Goal: Task Accomplishment & Management: Complete application form

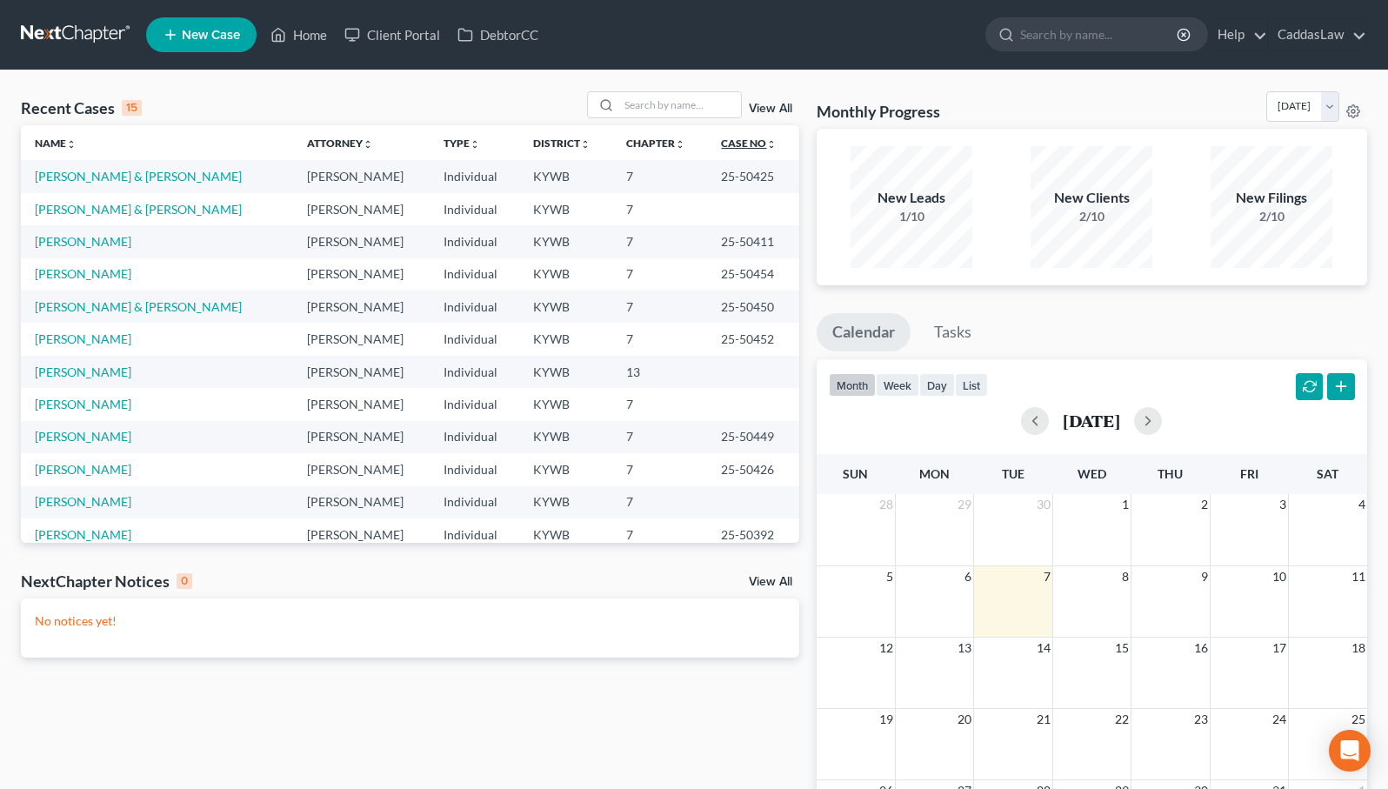
click at [766, 144] on icon "unfold_more" at bounding box center [771, 144] width 10 height 10
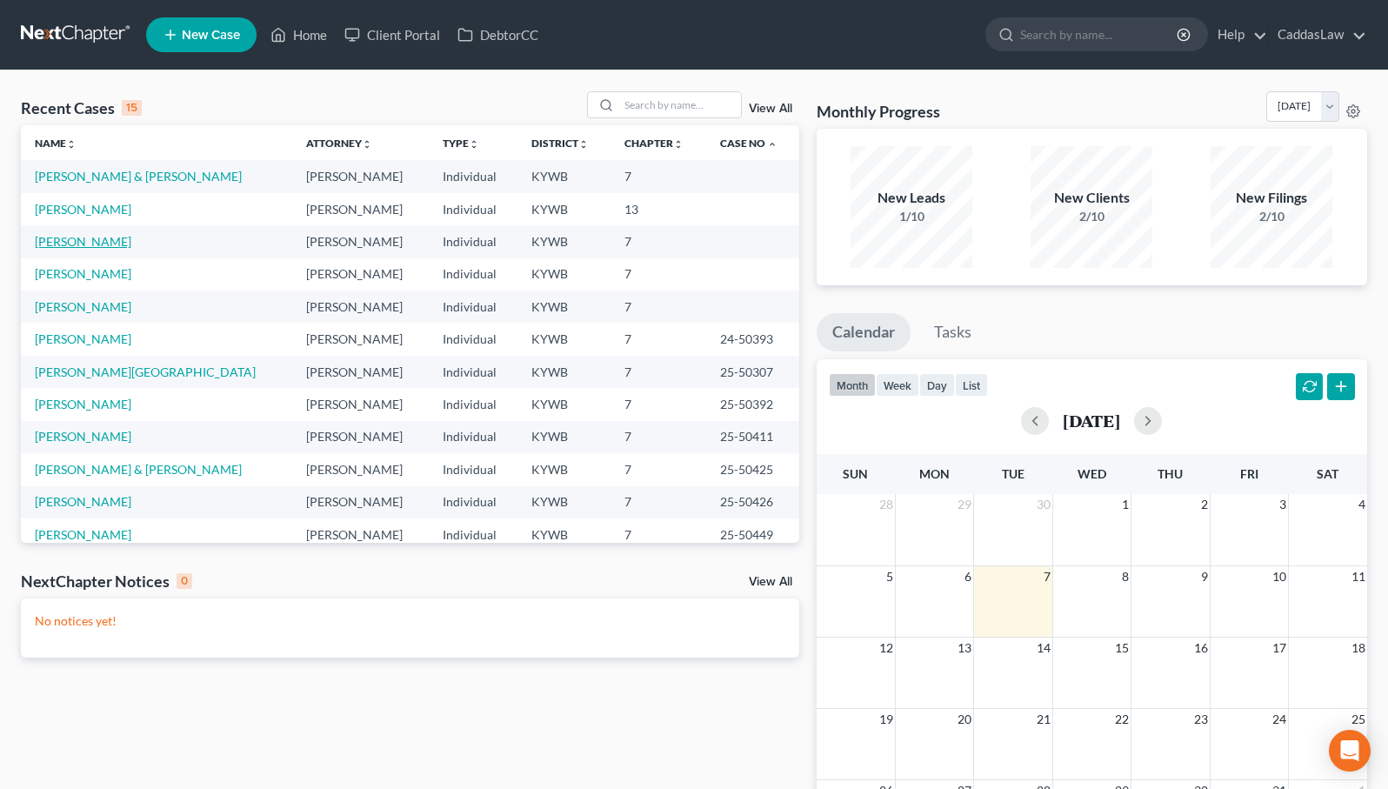
click at [90, 244] on link "[PERSON_NAME]" at bounding box center [83, 241] width 97 height 15
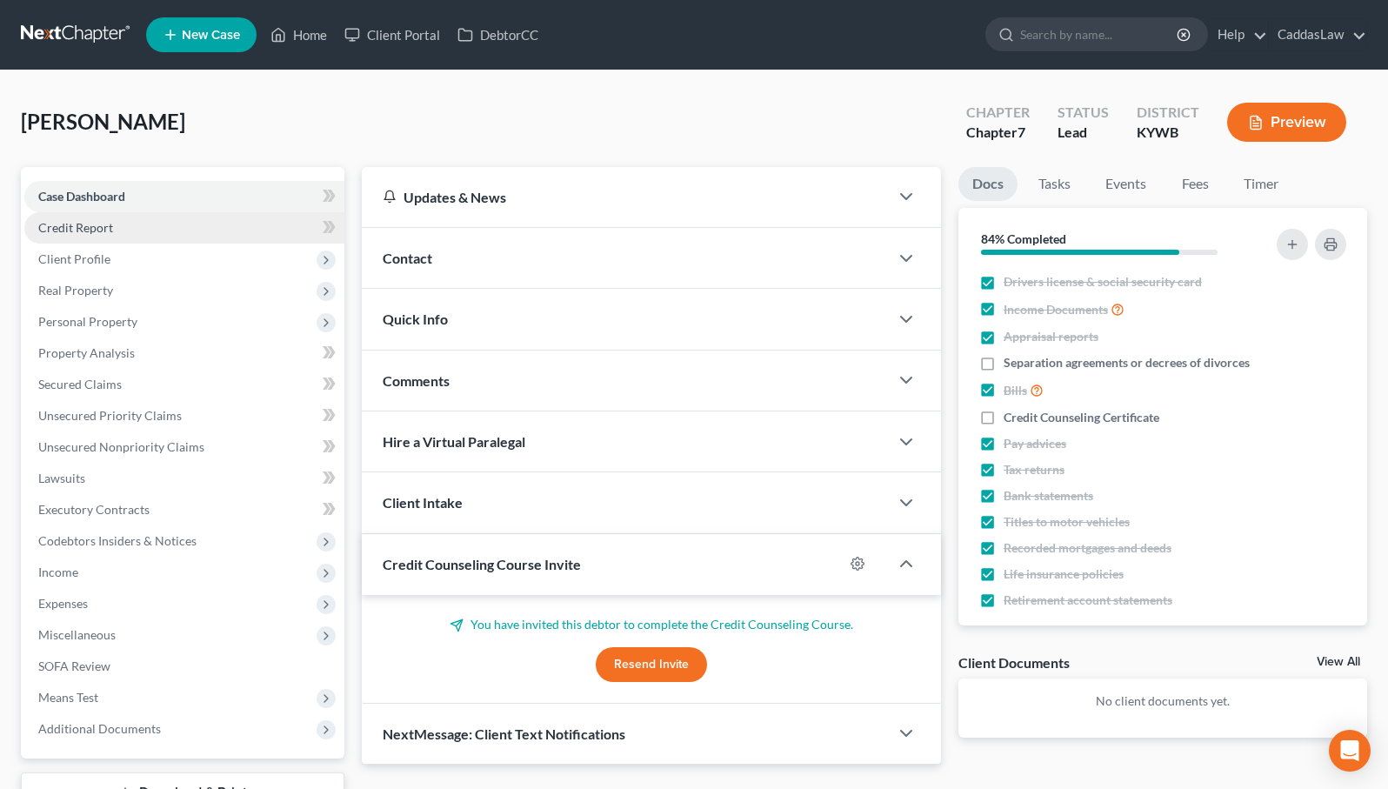
click at [163, 228] on link "Credit Report" at bounding box center [184, 227] width 320 height 31
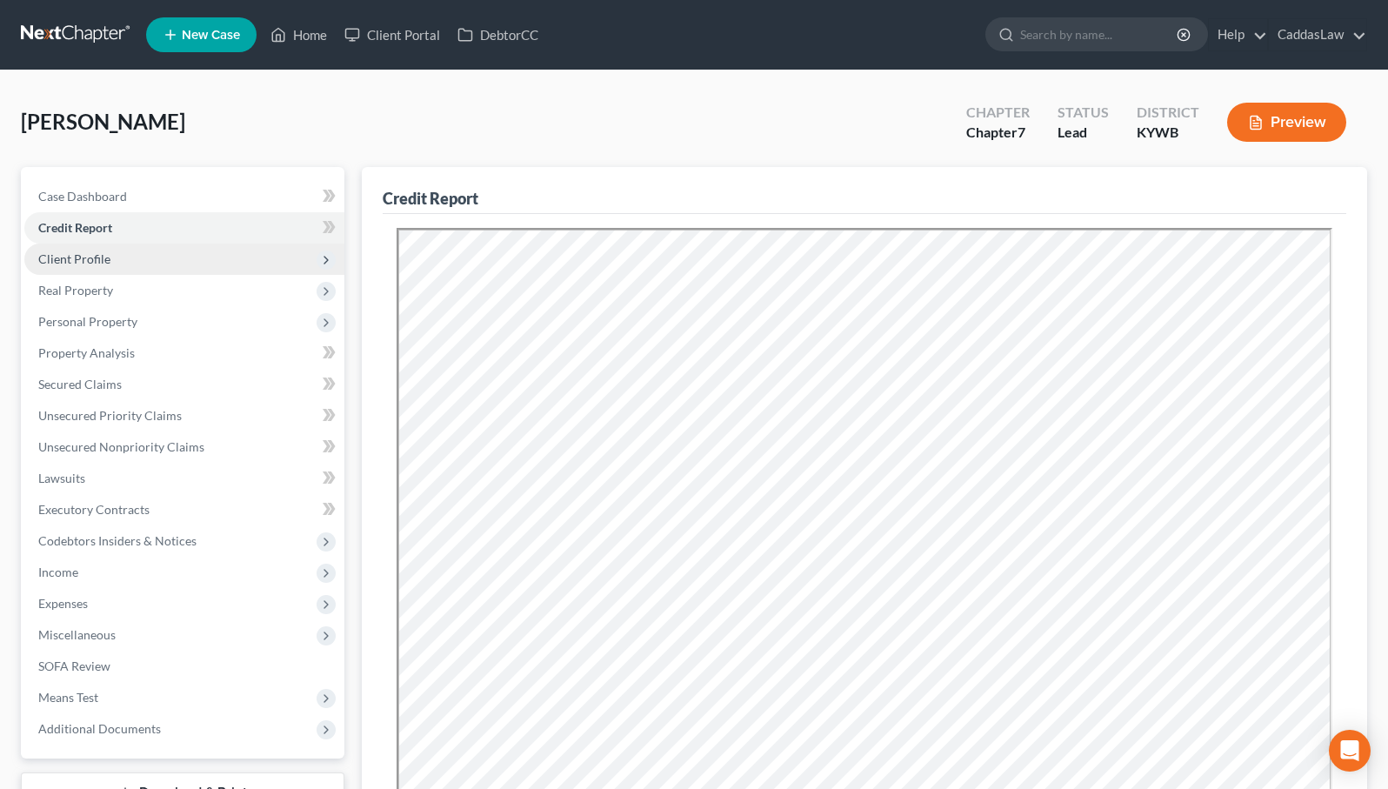
click at [161, 257] on span "Client Profile" at bounding box center [184, 259] width 320 height 31
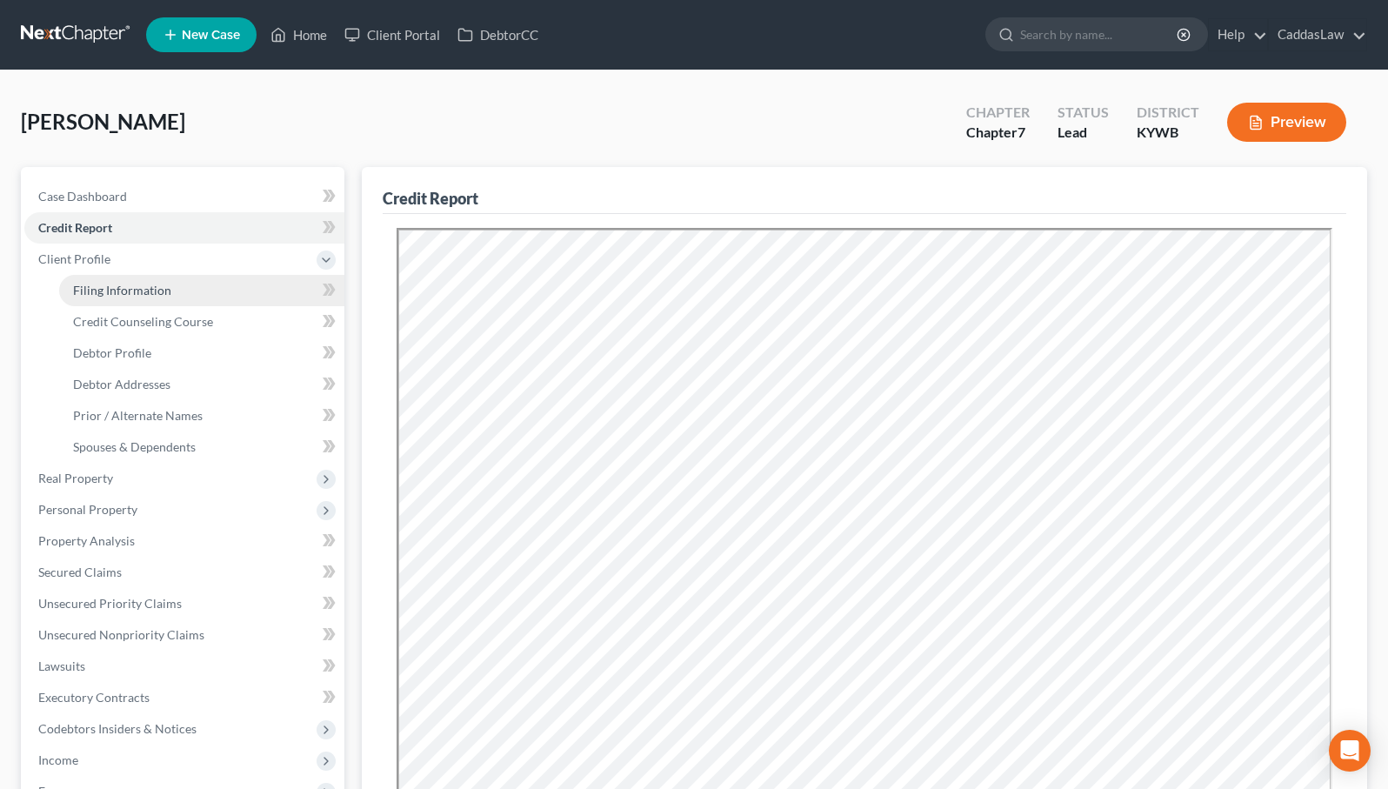
click at [157, 288] on span "Filing Information" at bounding box center [122, 290] width 98 height 15
select select "1"
select select "0"
select select "33"
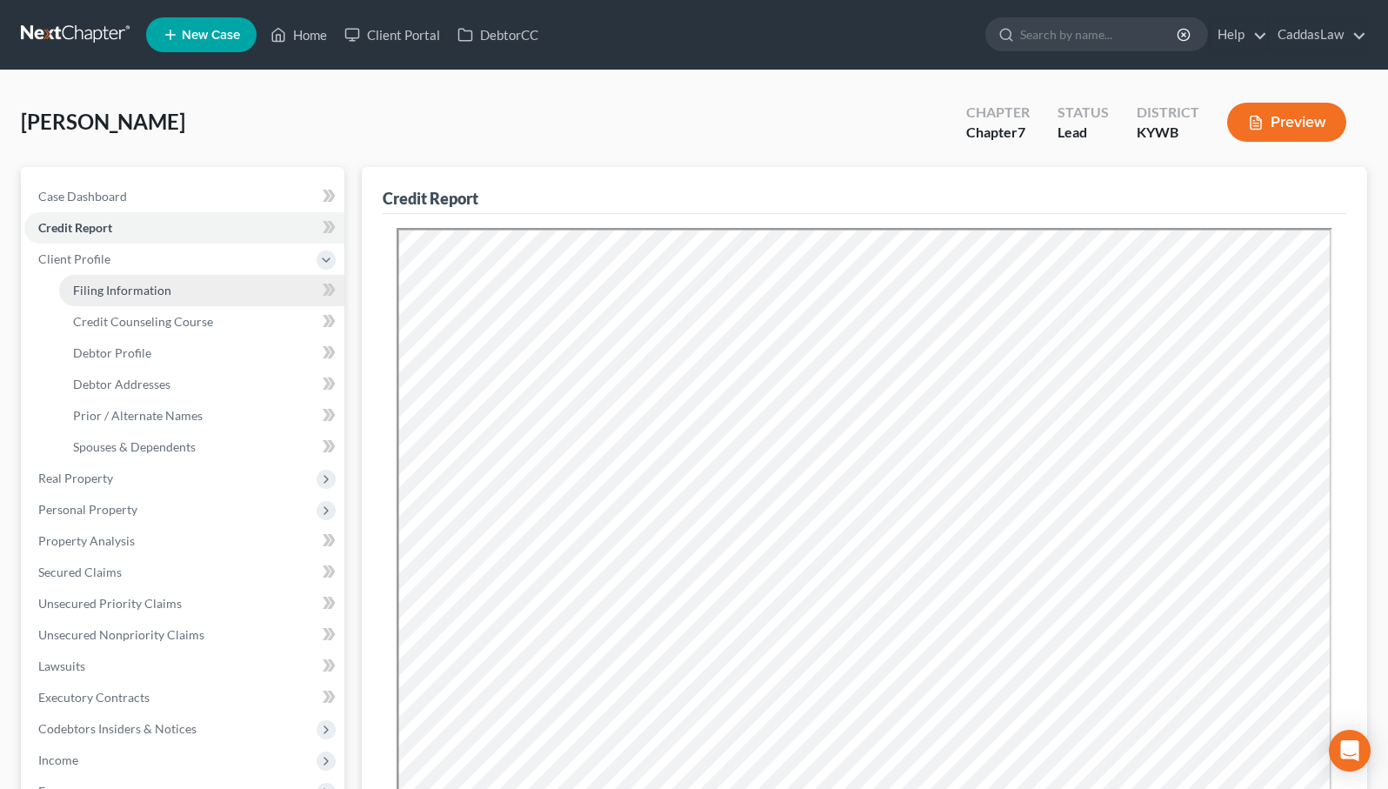
select select "0"
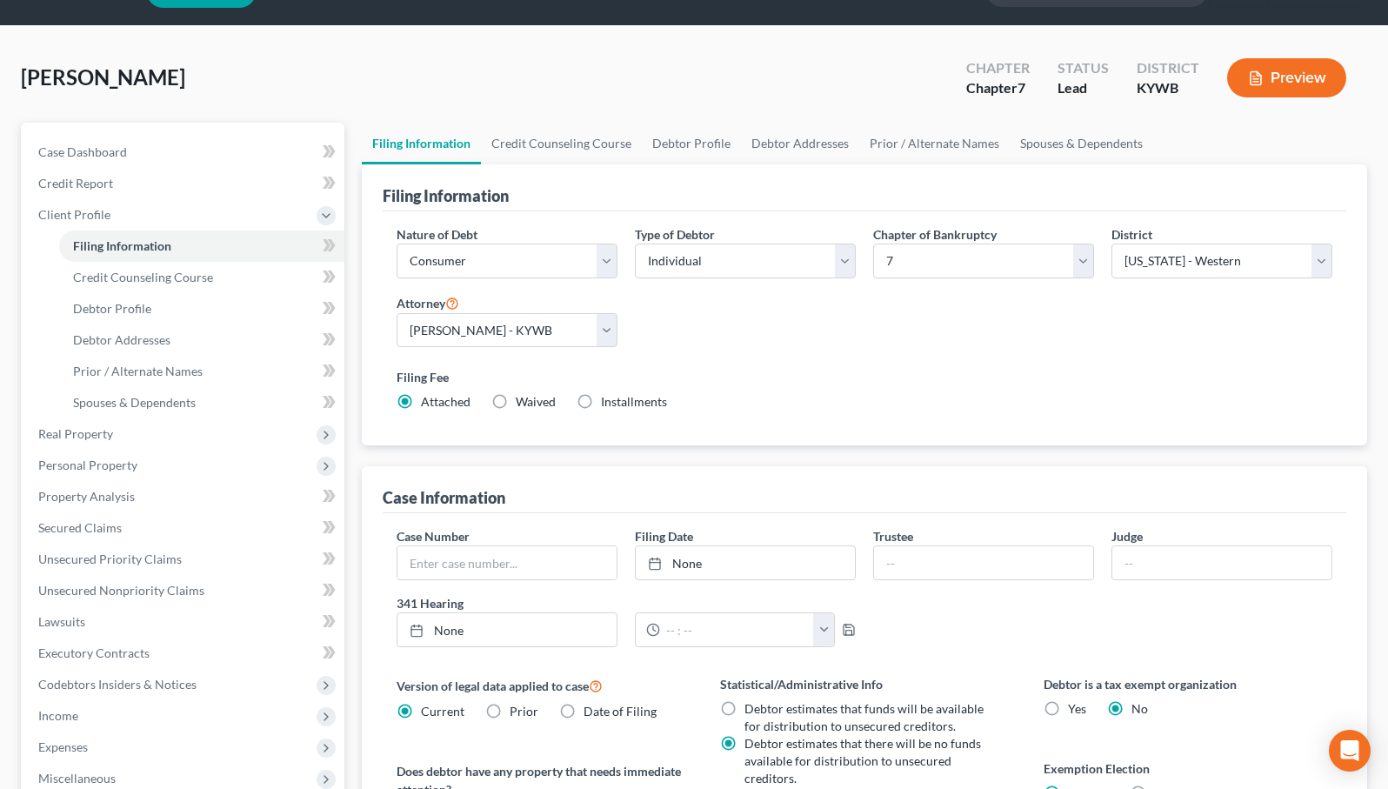
scroll to position [46, 0]
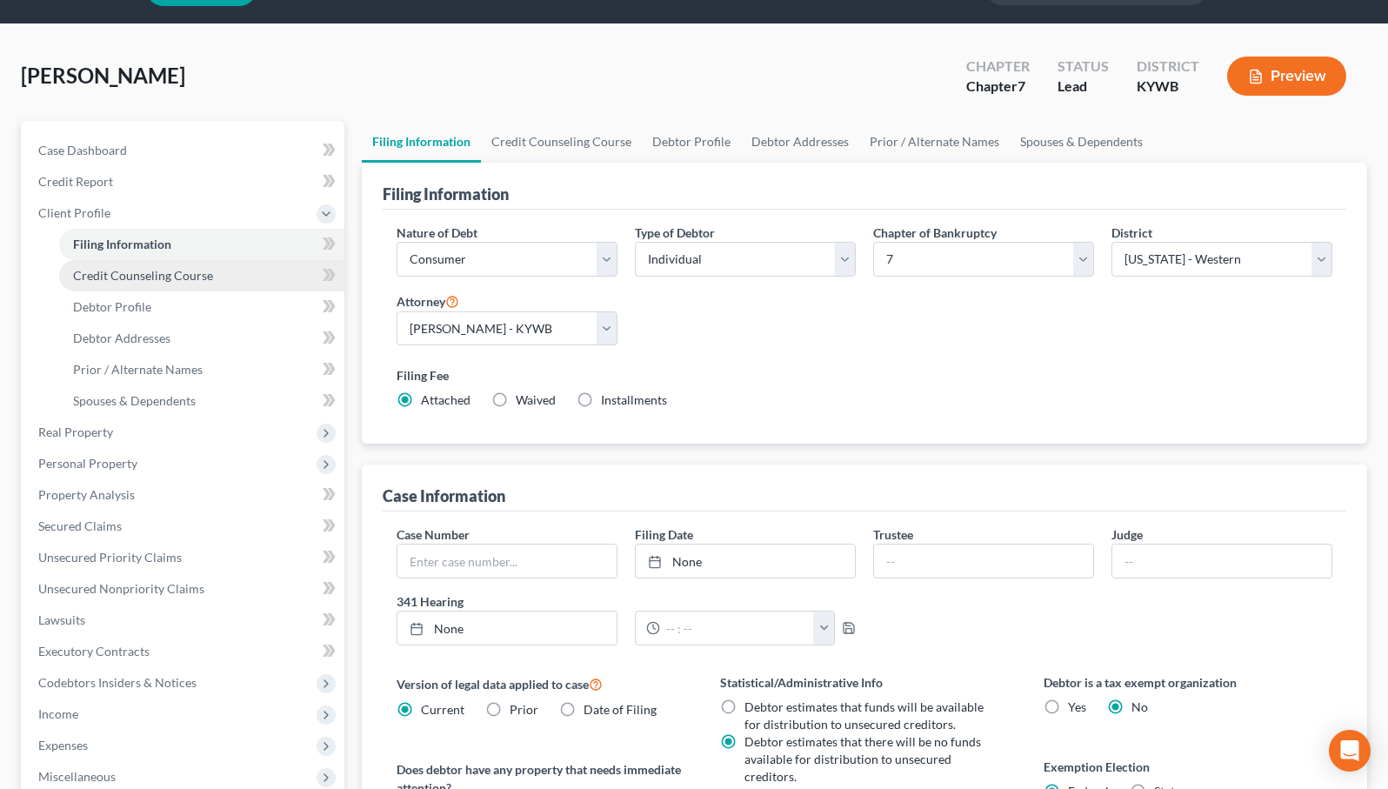
click at [168, 275] on span "Credit Counseling Course" at bounding box center [143, 275] width 140 height 15
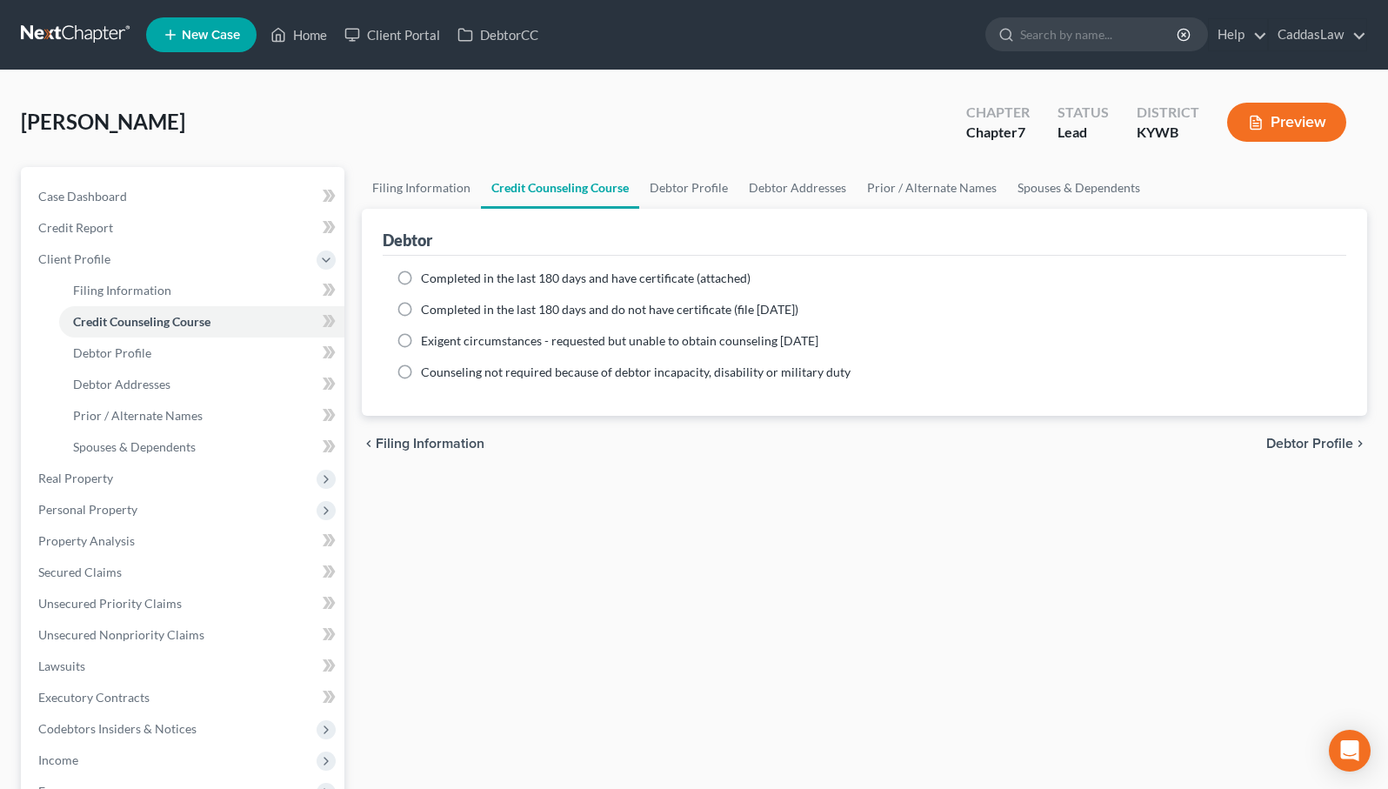
click at [421, 301] on label "Completed in the last 180 days and do not have certificate (file within 14 days)" at bounding box center [609, 309] width 377 height 17
click at [428, 301] on input "Completed in the last 180 days and do not have certificate (file within 14 days)" at bounding box center [433, 306] width 11 height 11
radio input "true"
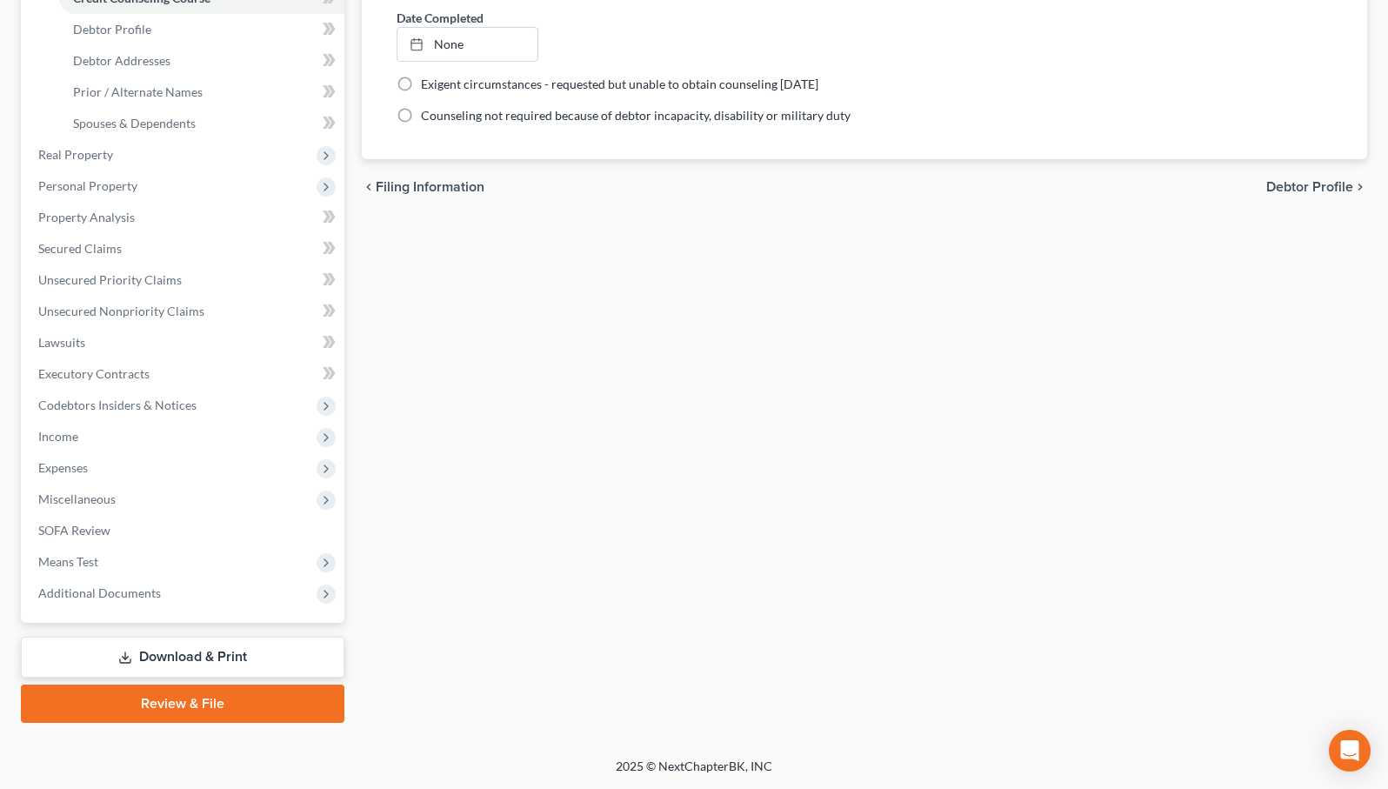
scroll to position [324, 0]
click at [84, 593] on span "Additional Documents" at bounding box center [99, 592] width 123 height 15
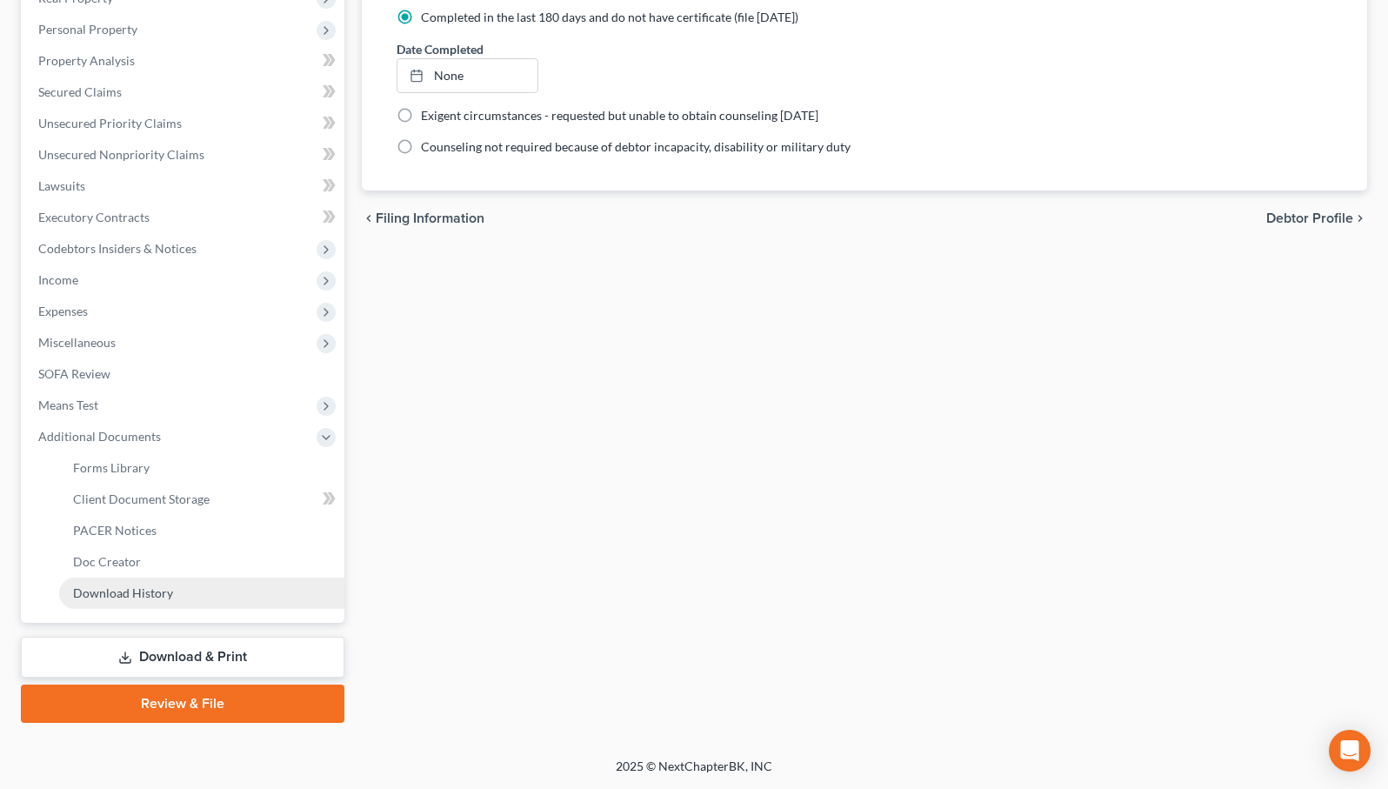
scroll to position [292, 0]
click at [178, 502] on span "Client Document Storage" at bounding box center [141, 498] width 137 height 15
